Goal: Task Accomplishment & Management: Manage account settings

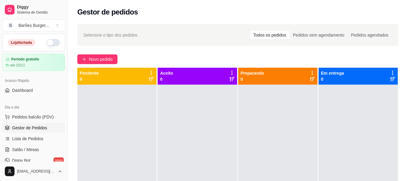
click at [52, 40] on button "button" at bounding box center [52, 42] width 13 height 7
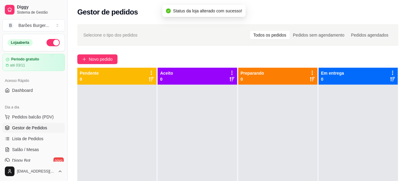
click at [152, 55] on div "Novo pedido" at bounding box center [237, 59] width 321 height 10
click at [171, 55] on div "Novo pedido" at bounding box center [237, 59] width 321 height 10
click at [159, 53] on div "Selecione o tipo dos pedidos Todos os pedidos Pedidos sem agendamento Pedidos a…" at bounding box center [238, 138] width 340 height 235
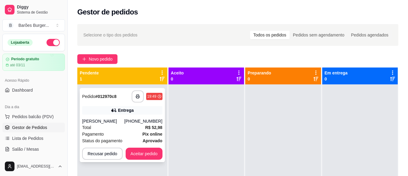
click at [120, 130] on div "Total R$ 52,98" at bounding box center [122, 127] width 80 height 7
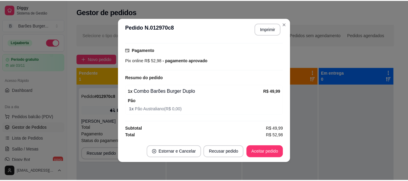
scroll to position [1, 0]
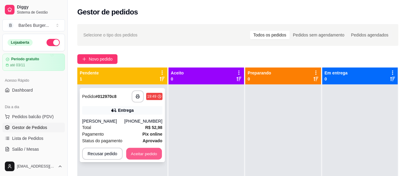
click at [143, 154] on button "Aceitar pedido" at bounding box center [144, 154] width 36 height 12
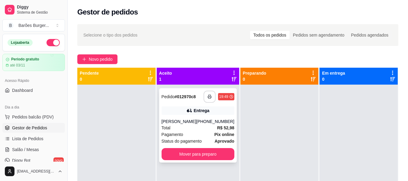
click at [207, 98] on icon "button" at bounding box center [209, 96] width 4 height 4
click at [207, 94] on icon "button" at bounding box center [209, 96] width 4 height 4
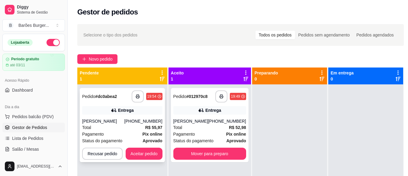
click at [113, 131] on div "Total R$ 55,97" at bounding box center [122, 127] width 80 height 7
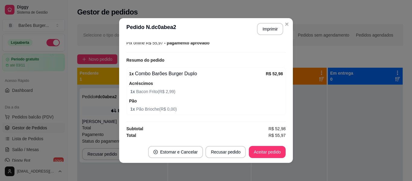
scroll to position [1, 0]
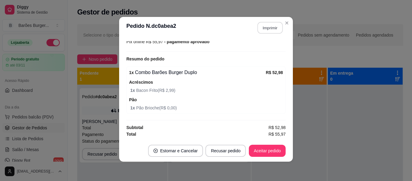
click at [273, 27] on button "Imprimir" at bounding box center [270, 28] width 25 height 12
click at [267, 30] on button "Imprimir" at bounding box center [270, 28] width 26 height 12
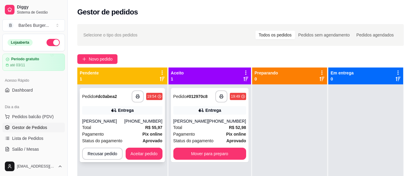
click at [144, 160] on button "Aceitar pedido" at bounding box center [144, 154] width 37 height 12
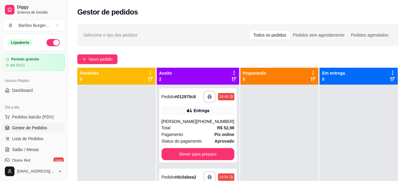
scroll to position [17, 0]
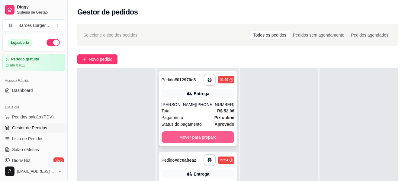
click at [203, 135] on button "Mover para preparo" at bounding box center [197, 137] width 73 height 12
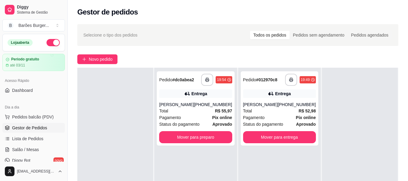
scroll to position [60, 0]
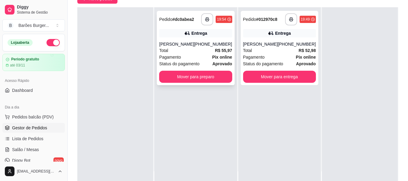
click at [196, 83] on button "Mover para preparo" at bounding box center [195, 77] width 73 height 12
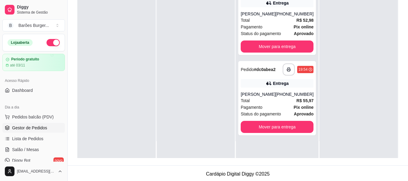
scroll to position [0, 0]
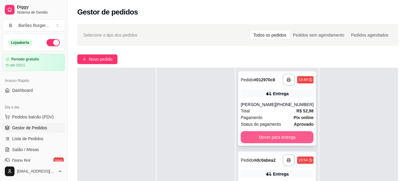
click at [273, 136] on button "Mover para entrega" at bounding box center [277, 137] width 73 height 12
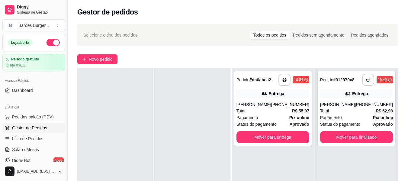
click at [289, 57] on div "Novo pedido" at bounding box center [237, 59] width 321 height 10
click at [147, 56] on div "Novo pedido" at bounding box center [237, 59] width 321 height 10
click at [285, 143] on button "Mover para entrega" at bounding box center [272, 137] width 73 height 12
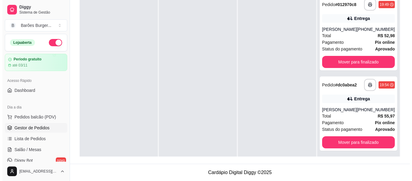
scroll to position [32, 0]
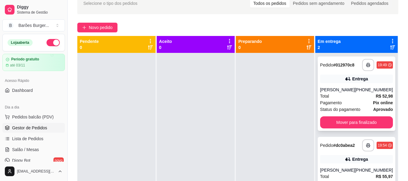
click at [349, 99] on div "Total R$ 52,98" at bounding box center [356, 96] width 73 height 7
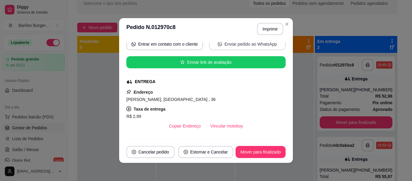
scroll to position [91, 0]
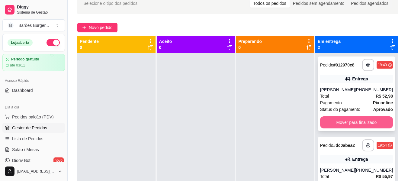
click at [344, 120] on button "Mover para finalizado" at bounding box center [356, 122] width 73 height 12
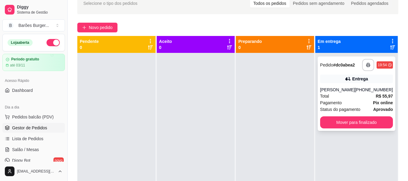
click at [339, 99] on div "Total R$ 55,97" at bounding box center [356, 96] width 73 height 7
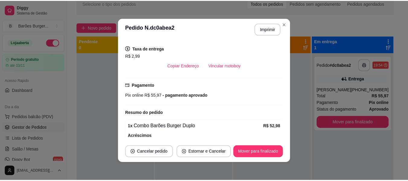
scroll to position [60, 0]
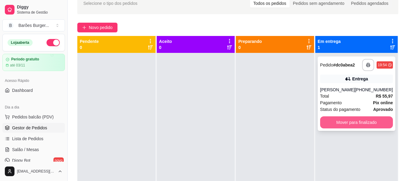
click at [345, 128] on button "Mover para finalizado" at bounding box center [356, 122] width 73 height 12
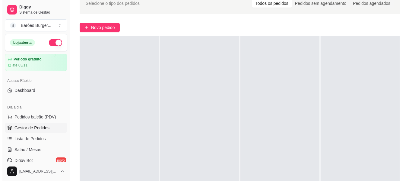
scroll to position [0, 0]
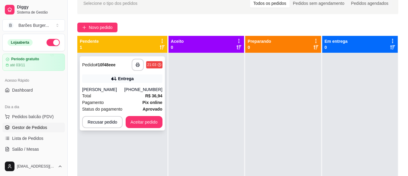
click at [117, 92] on div "[PERSON_NAME]" at bounding box center [103, 90] width 42 height 6
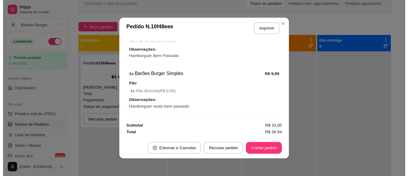
scroll to position [1, 0]
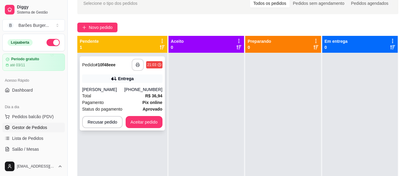
click at [138, 64] on icon "button" at bounding box center [138, 65] width 4 height 2
click at [142, 63] on button "button" at bounding box center [138, 65] width 12 height 12
click at [153, 120] on button "Aceitar pedido" at bounding box center [144, 122] width 37 height 12
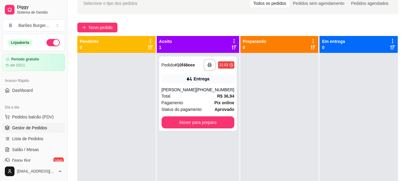
click at [187, 150] on div "**********" at bounding box center [198, 143] width 82 height 181
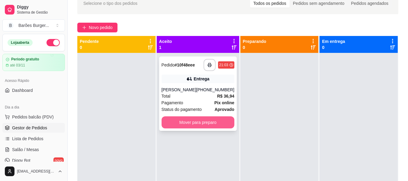
click at [194, 123] on button "Mover para preparo" at bounding box center [197, 122] width 73 height 12
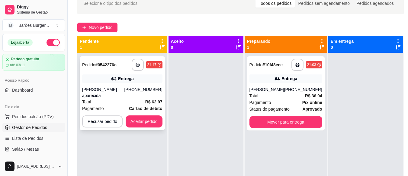
click at [100, 99] on div "Total R$ 62,97" at bounding box center [122, 102] width 80 height 7
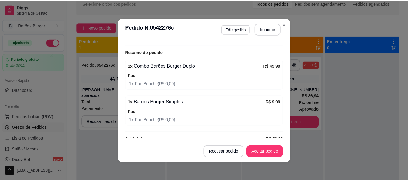
scroll to position [192, 0]
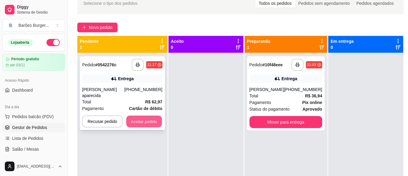
click at [142, 117] on button "Aceitar pedido" at bounding box center [144, 122] width 36 height 12
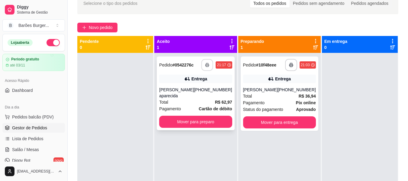
click at [205, 68] on button "button" at bounding box center [207, 65] width 12 height 12
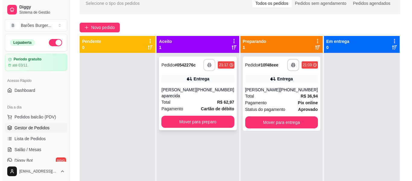
scroll to position [0, 0]
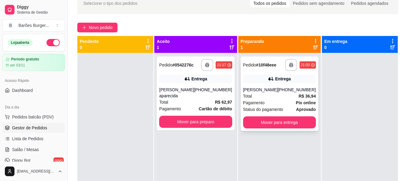
click at [265, 96] on div "Total R$ 36,94" at bounding box center [279, 96] width 73 height 7
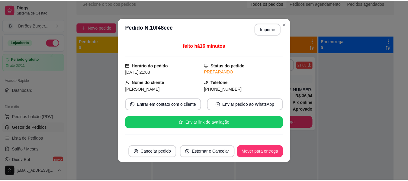
scroll to position [91, 0]
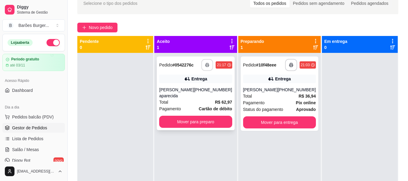
click at [208, 64] on button "button" at bounding box center [207, 65] width 12 height 12
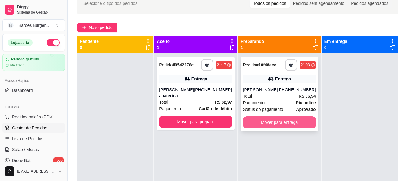
click at [285, 123] on button "Mover para entrega" at bounding box center [279, 122] width 73 height 12
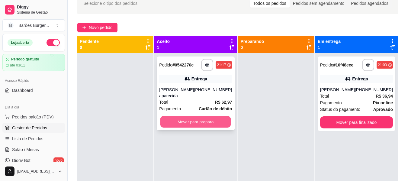
click at [200, 116] on button "Mover para preparo" at bounding box center [195, 122] width 71 height 12
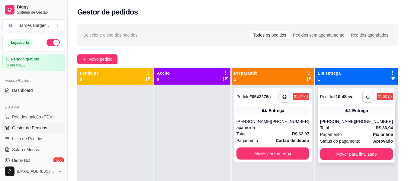
click at [335, 157] on button "Mover para finalizado" at bounding box center [356, 154] width 73 height 12
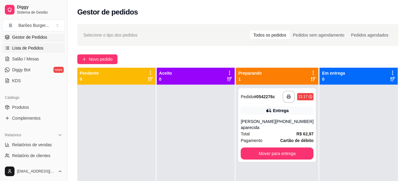
scroll to position [121, 0]
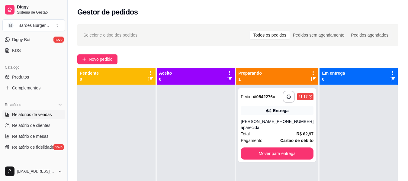
click at [38, 117] on link "Relatórios de vendas" at bounding box center [33, 115] width 62 height 10
select select "ALL"
select select "0"
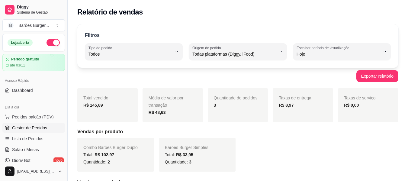
click at [35, 128] on span "Gestor de Pedidos" at bounding box center [29, 128] width 35 height 6
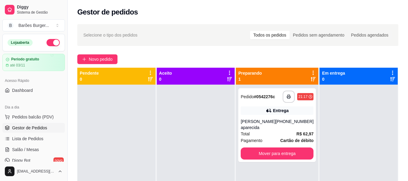
click at [210, 58] on div "Novo pedido" at bounding box center [237, 59] width 321 height 10
click at [200, 57] on div "Novo pedido" at bounding box center [237, 59] width 321 height 10
click at [285, 147] on button "Mover para entrega" at bounding box center [277, 153] width 73 height 12
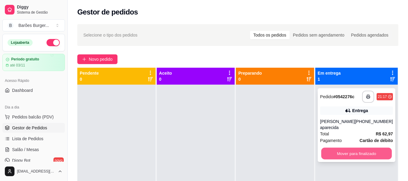
click at [335, 149] on button "Mover para finalizado" at bounding box center [356, 154] width 71 height 12
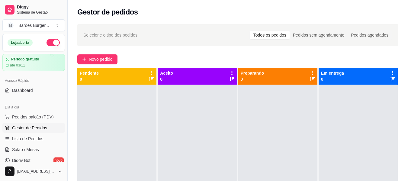
click at [143, 61] on div "Novo pedido" at bounding box center [237, 59] width 321 height 10
